Goal: Communication & Community: Answer question/provide support

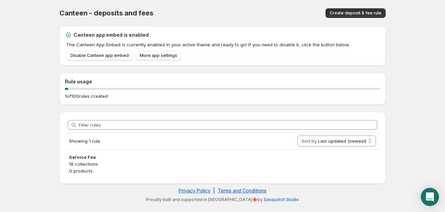
click at [431, 194] on icon "Open Intercom Messenger" at bounding box center [430, 197] width 8 height 9
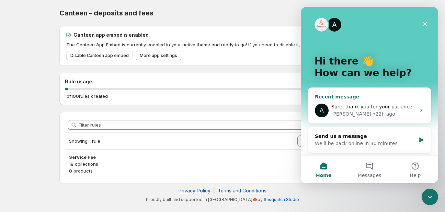
click at [341, 109] on span "Sure, thank you for your patience" at bounding box center [371, 106] width 81 height 5
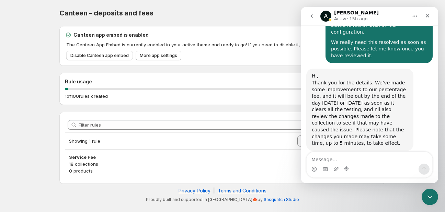
scroll to position [530, 0]
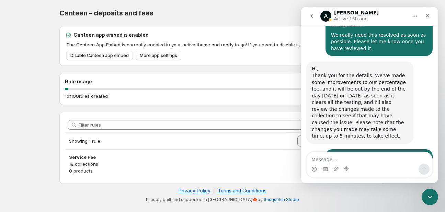
click at [329, 157] on textarea "Message…" at bounding box center [370, 158] width 126 height 12
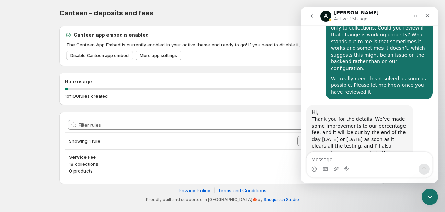
scroll to position [480, 0]
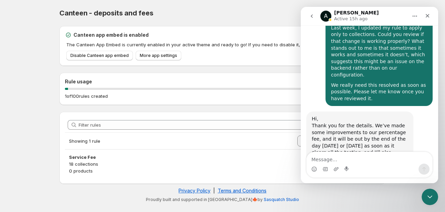
drag, startPoint x: 347, startPoint y: 84, endPoint x: 308, endPoint y: 73, distance: 40.2
click at [308, 112] on div "Hi, Thank you for the details. We’ve made some improvements to our percentage f…" at bounding box center [359, 153] width 107 height 82
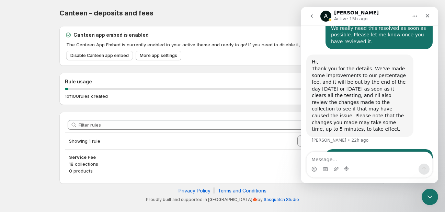
copy div "Hi, Thank you for the details. We’ve made some improvements to our percentage f…"
click at [329, 158] on textarea "Message…" at bounding box center [370, 158] width 126 height 12
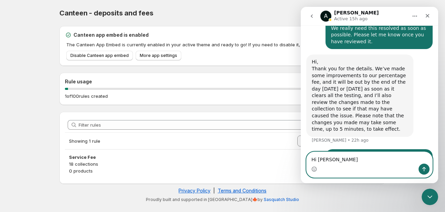
paste textarea "I hope you’re doing well. I wanted to follow up to check if the issue has been …"
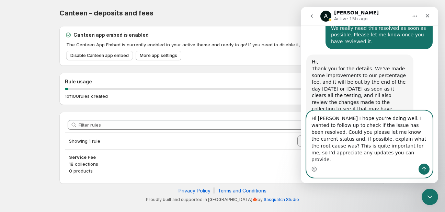
scroll to position [571, 0]
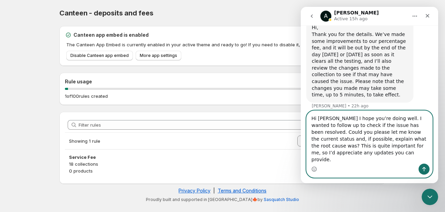
drag, startPoint x: 336, startPoint y: 125, endPoint x: 357, endPoint y: 128, distance: 21.4
click at [336, 125] on textarea "Hi Anupam I hope you’re doing well. I wanted to follow up to check if the issue…" at bounding box center [370, 137] width 126 height 53
click at [342, 163] on textarea "Hi [PERSON_NAME],I hope you’re doing well. I wanted to follow up to check if th…" at bounding box center [370, 137] width 126 height 53
type textarea "Hi [PERSON_NAME],I hope you’re doing well. I wanted to follow up to check if th…"
click at [421, 170] on icon "Send a message…" at bounding box center [423, 169] width 5 height 5
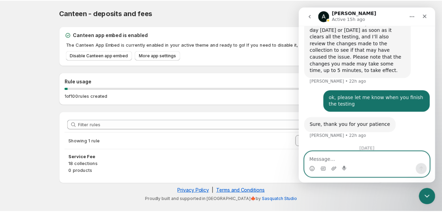
scroll to position [607, 0]
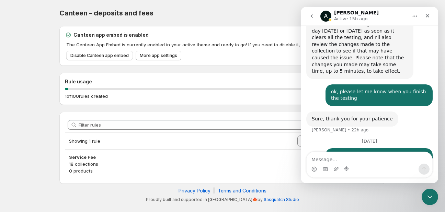
scroll to position [600, 0]
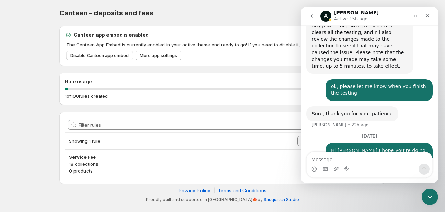
click at [314, 16] on icon "go back" at bounding box center [311, 15] width 5 height 5
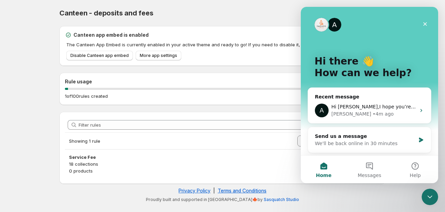
scroll to position [78, 0]
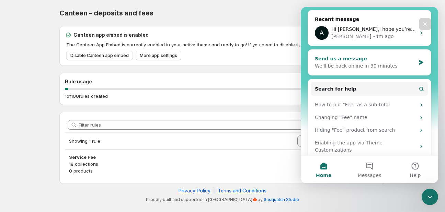
click at [366, 62] on div "Send us a message" at bounding box center [365, 58] width 101 height 7
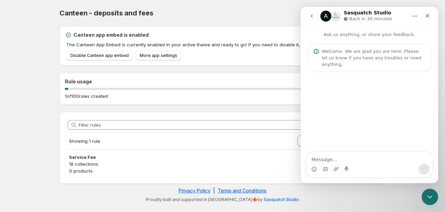
scroll to position [0, 0]
click at [348, 11] on h1 "Sasquatch Studio" at bounding box center [367, 12] width 47 height 5
click at [309, 17] on icon "go back" at bounding box center [311, 15] width 5 height 5
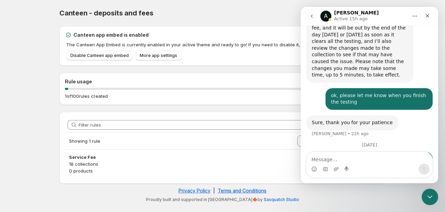
scroll to position [600, 0]
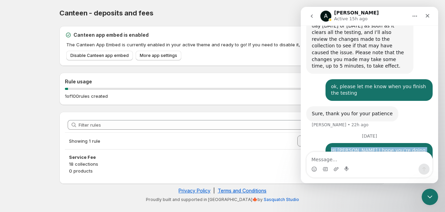
drag, startPoint x: 386, startPoint y: 139, endPoint x: 321, endPoint y: 97, distance: 77.5
click at [321, 143] on div "Hi [PERSON_NAME],I hope you’re doing well. I wanted to follow up to check if th…" at bounding box center [369, 178] width 126 height 70
copy div "Hi [PERSON_NAME],I hope you’re doing well. I wanted to follow up to check if th…"
click at [315, 17] on button "go back" at bounding box center [311, 16] width 13 height 13
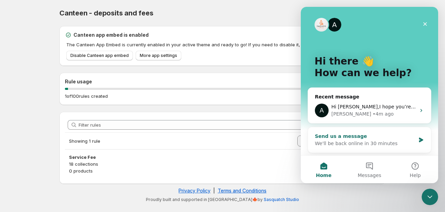
click at [351, 133] on div "Send us a message" at bounding box center [365, 136] width 101 height 7
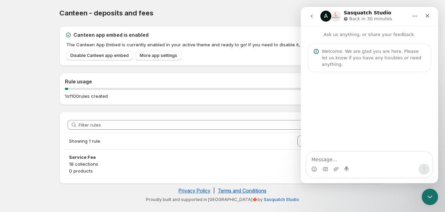
type textarea "Hi [PERSON_NAME],I hope you’re doing well. I wanted to follow up to check if th…"
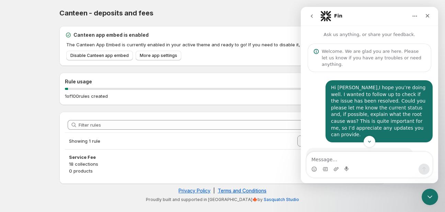
click at [309, 19] on icon "go back" at bounding box center [311, 15] width 5 height 5
